Goal: Task Accomplishment & Management: Manage account settings

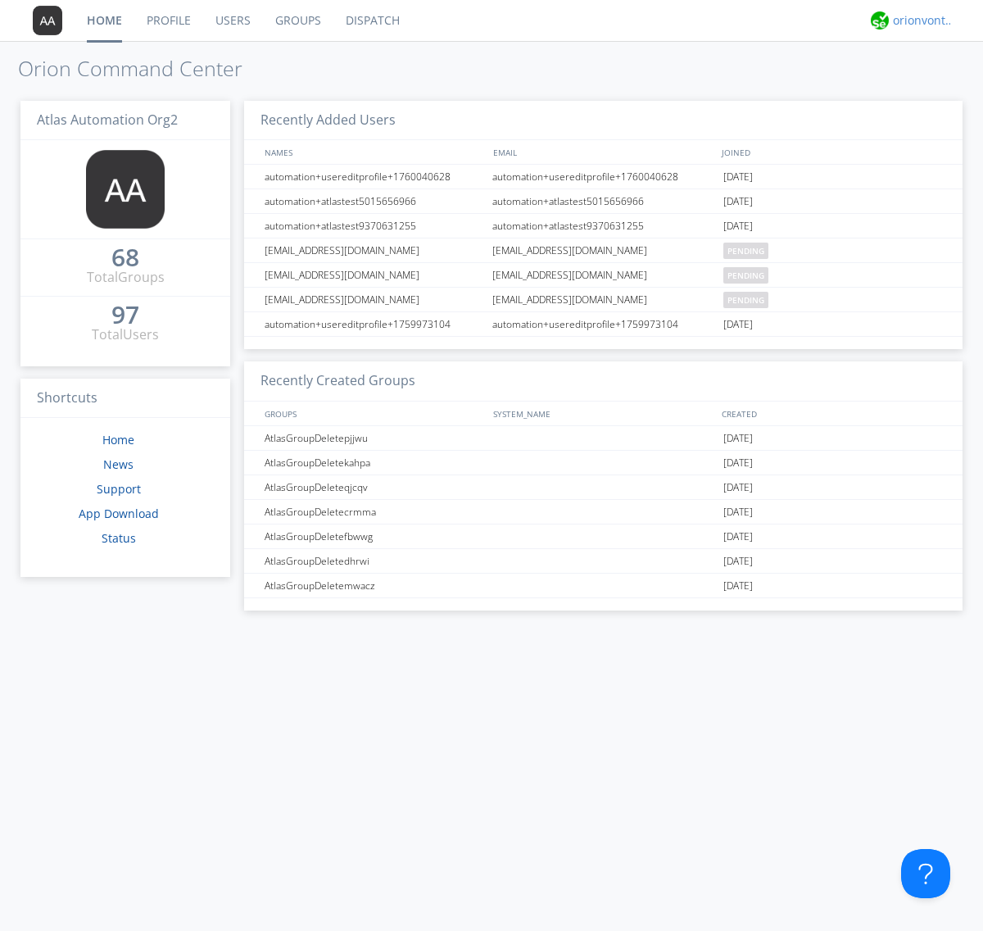
click at [919, 20] on div "orionvontas+atlas+automation+org2" at bounding box center [923, 20] width 61 height 16
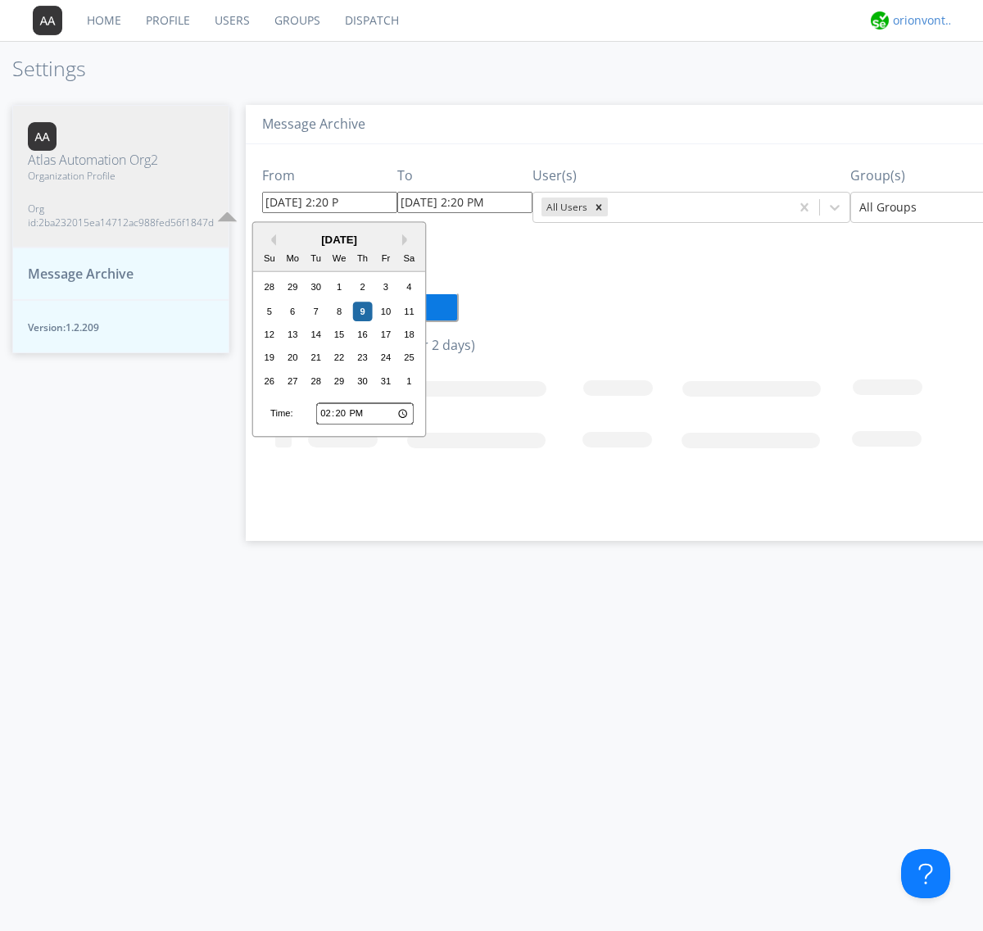
type input "10/02/2025 2:20 PM"
type input "[DATE] 2:20 PM"
type input "10/02/2025 2:20 PM"
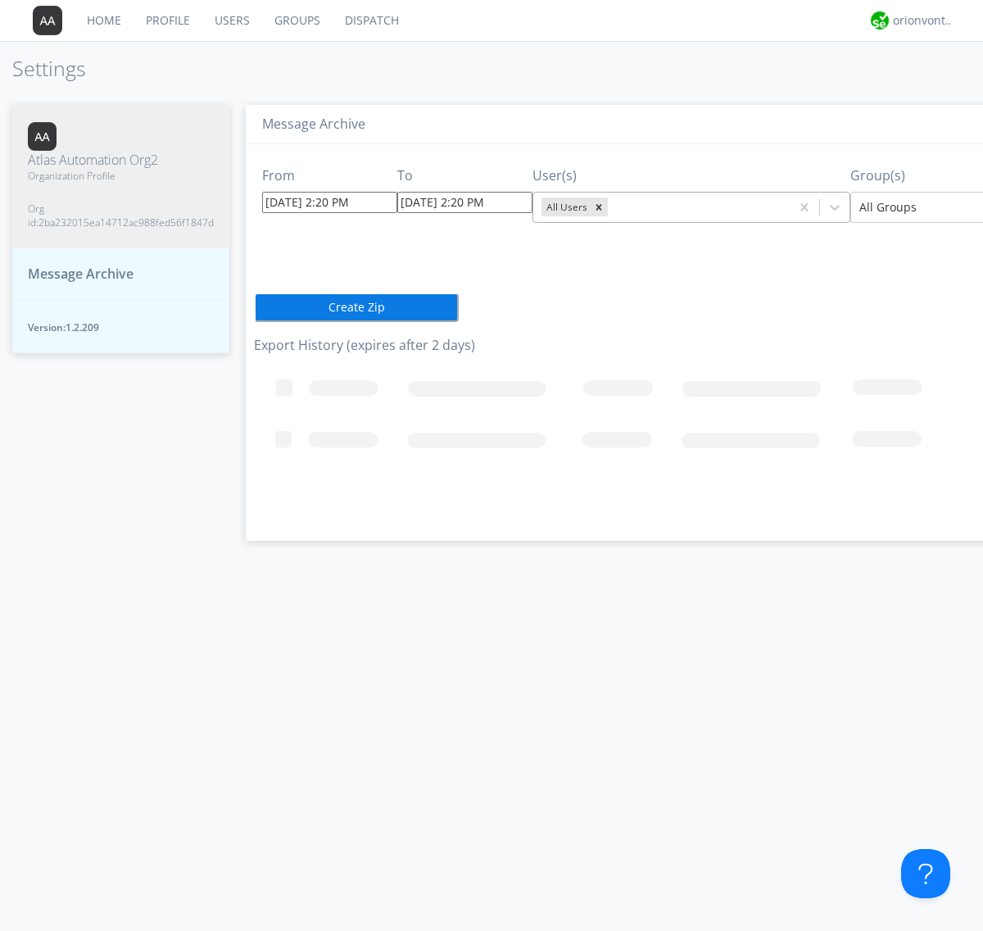
click at [596, 206] on icon "Remove All Users" at bounding box center [599, 207] width 6 height 6
click at [611, 206] on input "text" at bounding box center [612, 207] width 3 height 16
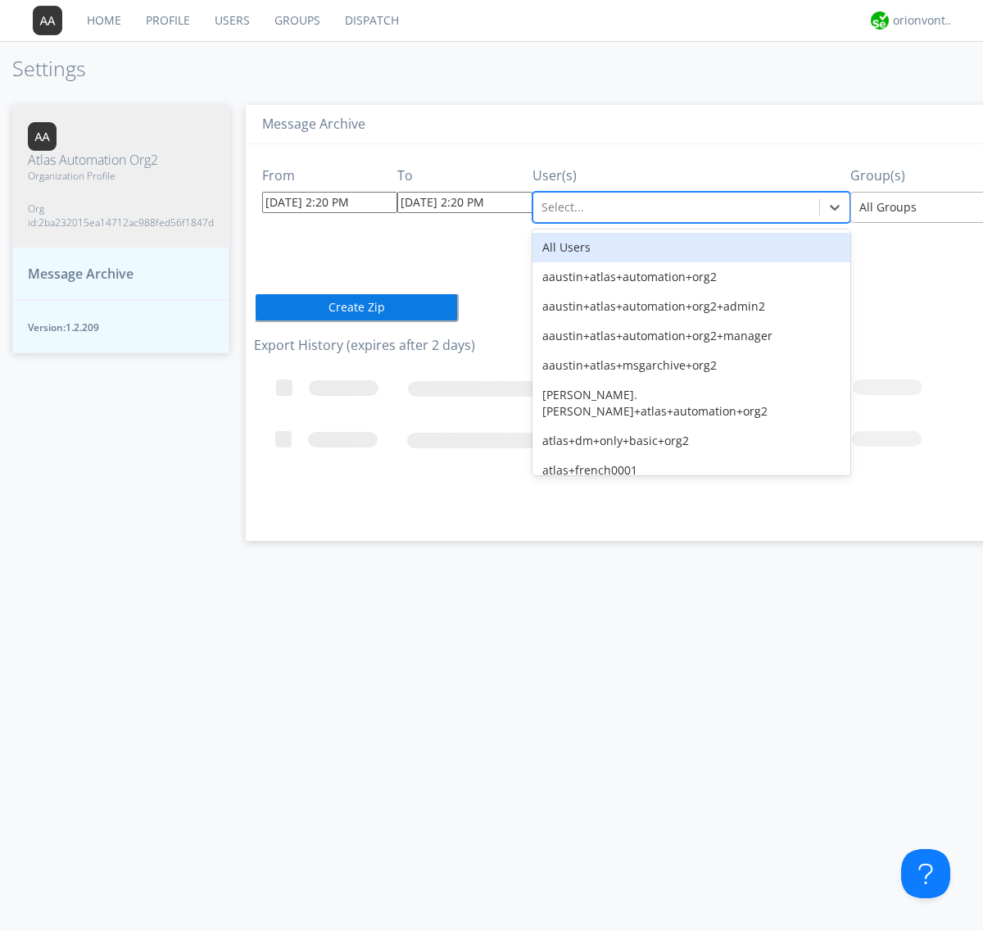
click at [908, 206] on div at bounding box center [979, 207] width 240 height 20
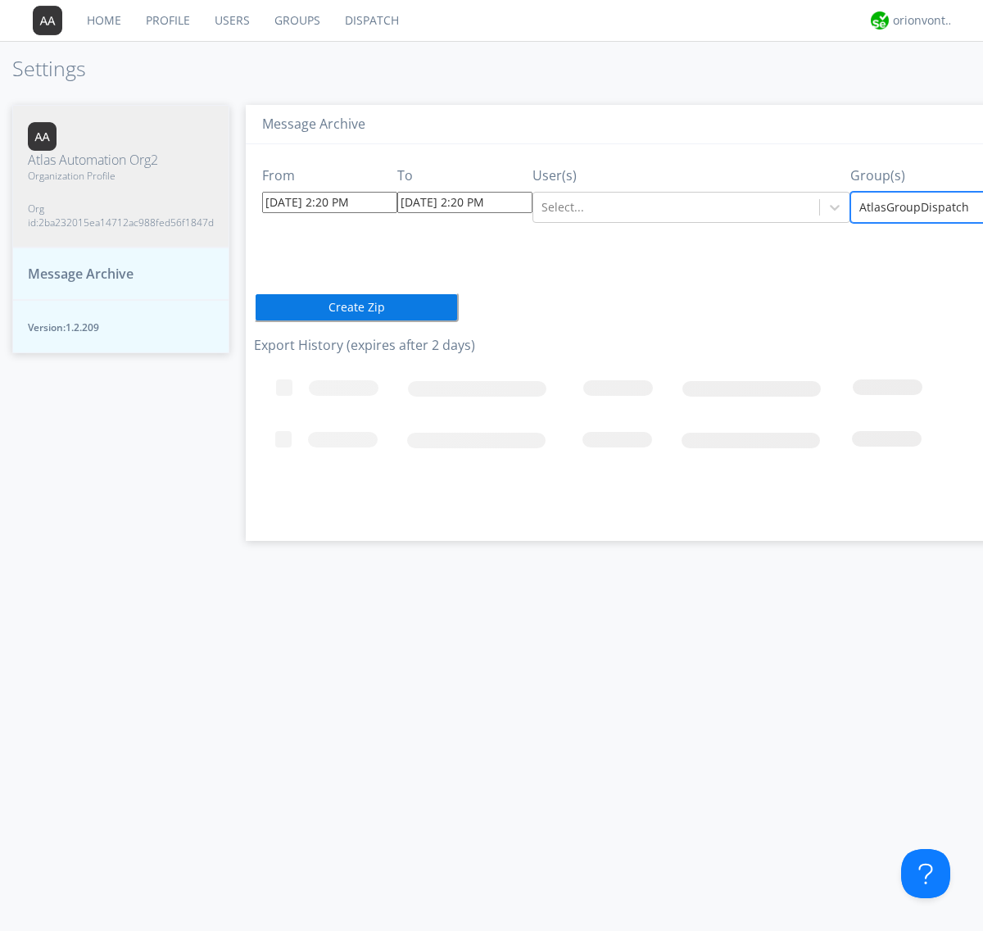
click at [254, 306] on button "Create Zip" at bounding box center [356, 306] width 205 height 29
